Goal: Task Accomplishment & Management: Complete application form

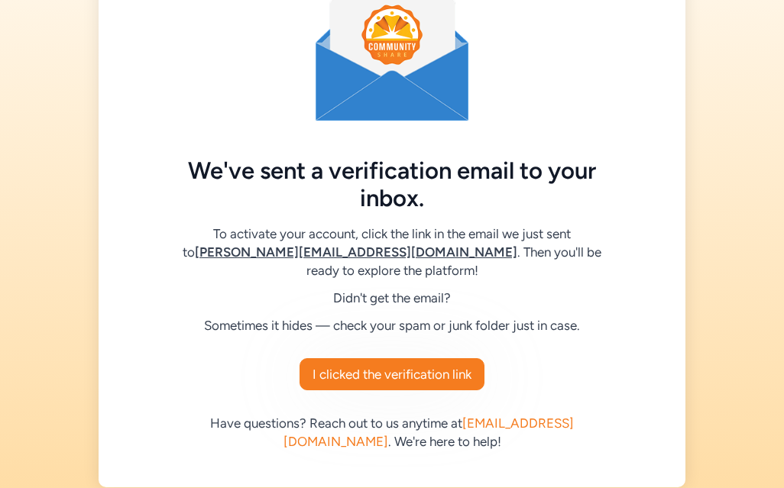
scroll to position [80, 0]
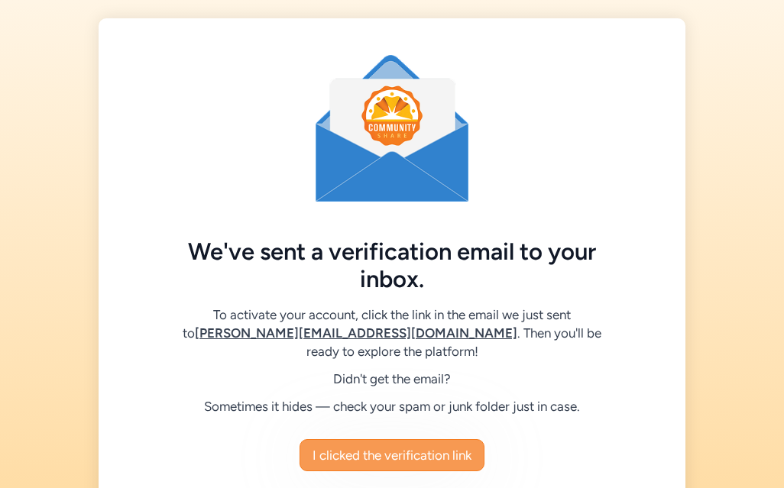
click at [404, 439] on button "I clicked the verification link" at bounding box center [392, 455] width 185 height 32
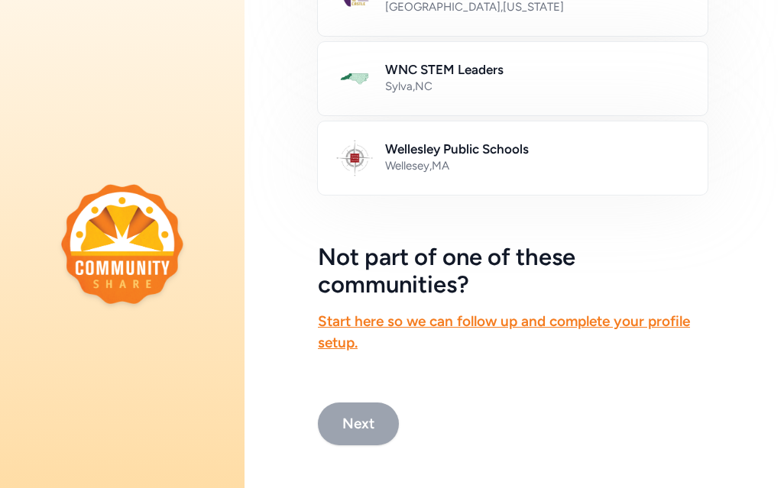
scroll to position [1044, 0]
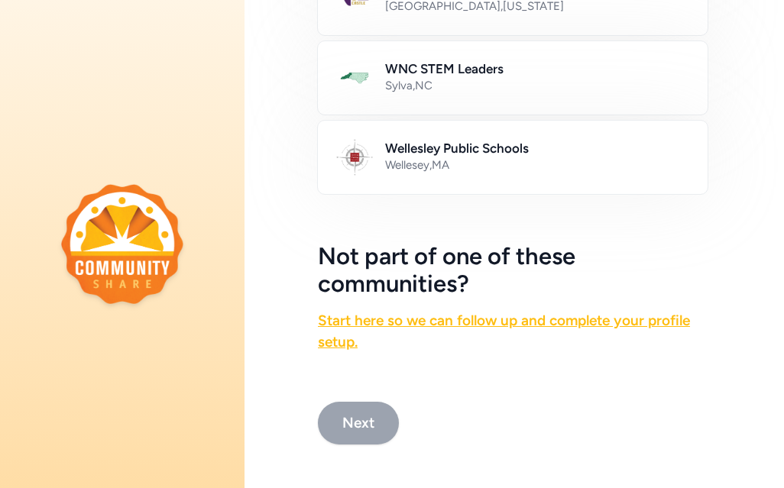
click at [532, 325] on link "Start here so we can follow up and complete your profile setup." at bounding box center [504, 331] width 372 height 39
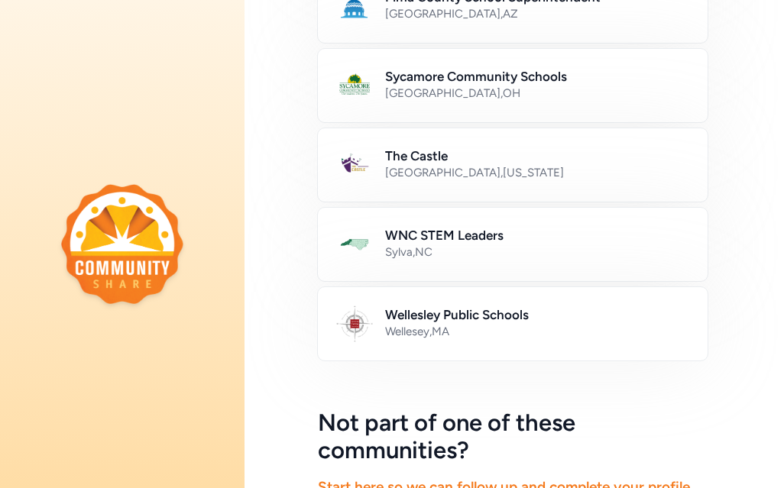
scroll to position [877, 0]
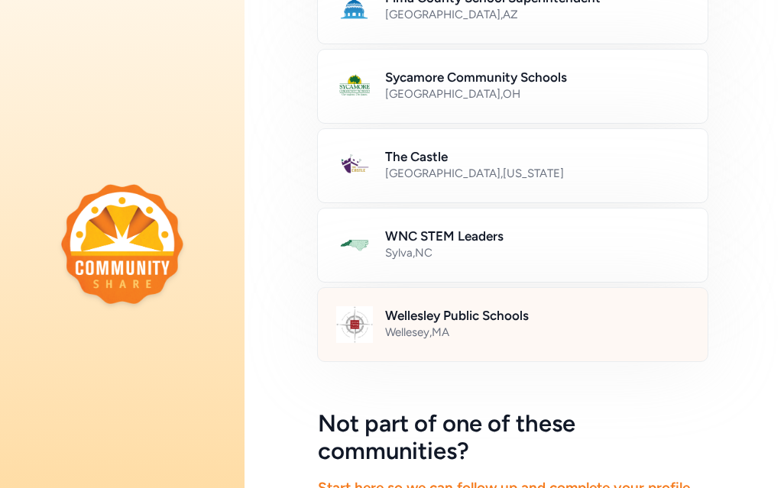
click at [495, 317] on h2 "Wellesley Public Schools" at bounding box center [537, 315] width 304 height 18
